Goal: Transaction & Acquisition: Obtain resource

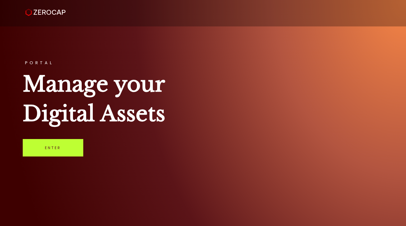
click at [53, 150] on link "Enter" at bounding box center [53, 147] width 61 height 17
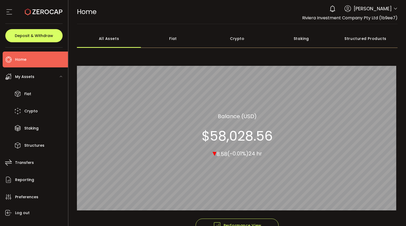
click at [243, 40] on div "Crypto" at bounding box center [237, 38] width 64 height 19
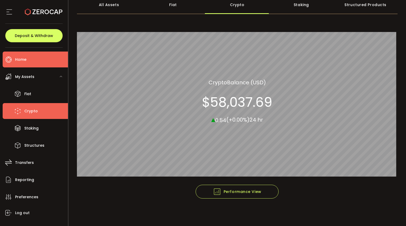
click at [37, 115] on li "Crypto" at bounding box center [35, 111] width 65 height 16
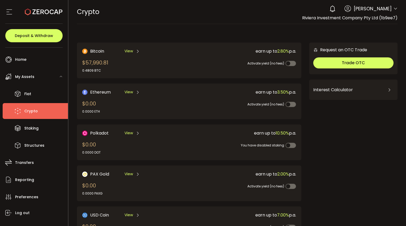
click at [132, 52] on span "View" at bounding box center [128, 51] width 8 height 6
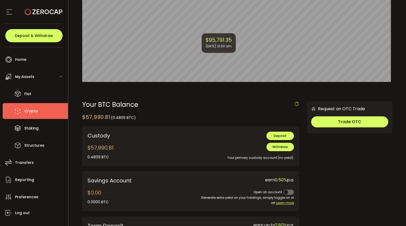
scroll to position [79, 0]
click at [282, 149] on button "Withdraw" at bounding box center [279, 146] width 27 height 8
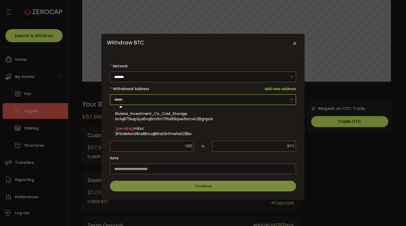
click at [216, 103] on input "Withdraw BTC" at bounding box center [203, 99] width 186 height 11
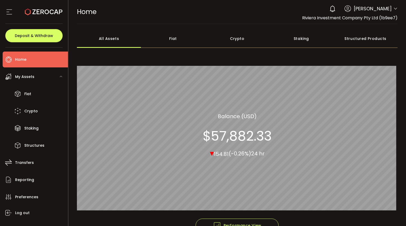
click at [171, 40] on div "Fiat" at bounding box center [173, 38] width 64 height 19
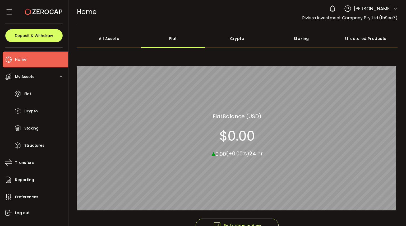
scroll to position [34, 0]
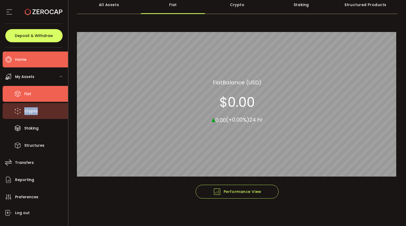
drag, startPoint x: 41, startPoint y: 93, endPoint x: 41, endPoint y: 112, distance: 19.6
click at [41, 112] on ul "Fiat Crypto Staking Structures" at bounding box center [35, 119] width 65 height 67
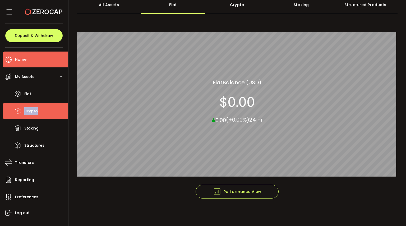
click at [41, 112] on li "Crypto" at bounding box center [35, 111] width 65 height 16
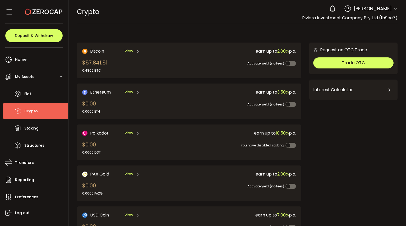
click at [129, 52] on span "View" at bounding box center [128, 51] width 8 height 6
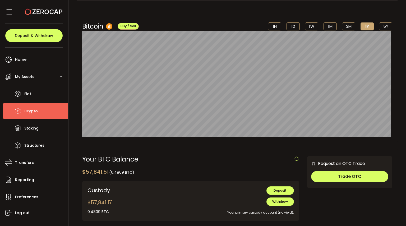
scroll to position [24, 0]
click at [285, 202] on span "Withdraw" at bounding box center [280, 201] width 16 height 4
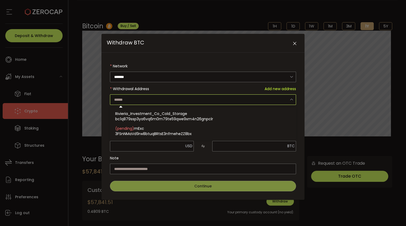
click at [236, 104] on input "Withdraw BTC" at bounding box center [203, 99] width 186 height 11
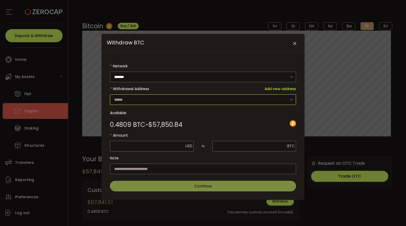
click at [225, 100] on input "Withdraw BTC" at bounding box center [203, 99] width 186 height 11
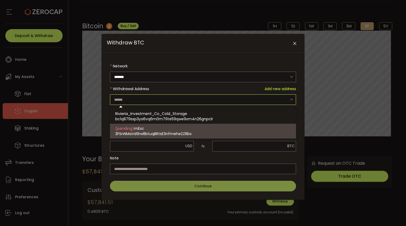
click at [172, 134] on span "3FSnNMaVd9rw8btuqBRtsE3nfmeheZZ8bx" at bounding box center [153, 133] width 76 height 5
type input "**********"
